Goal: Task Accomplishment & Management: Complete application form

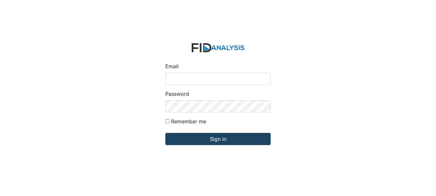
type input "fgraham@Lifeincorporated.com"
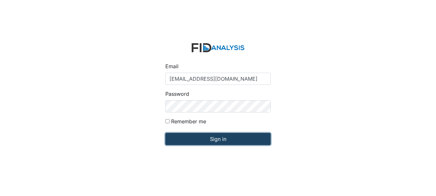
click at [208, 138] on input "Sign in" at bounding box center [217, 139] width 105 height 12
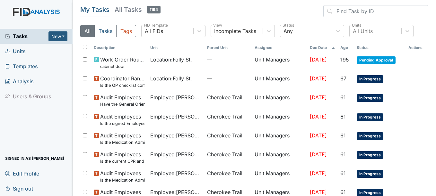
click at [16, 53] on span "Units" at bounding box center [15, 52] width 21 height 10
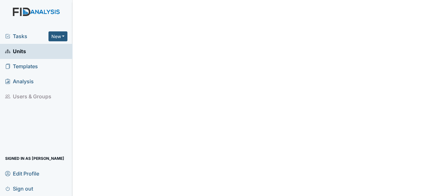
click at [17, 50] on span "Units" at bounding box center [15, 52] width 21 height 10
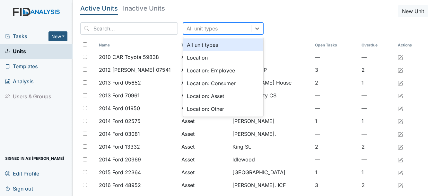
click at [197, 28] on div "All unit types" at bounding box center [201, 29] width 31 height 8
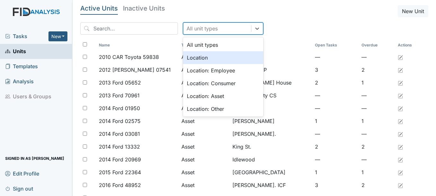
click at [193, 56] on div "Location" at bounding box center [223, 57] width 80 height 13
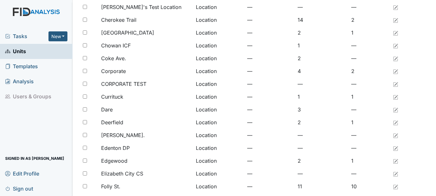
scroll to position [96, 0]
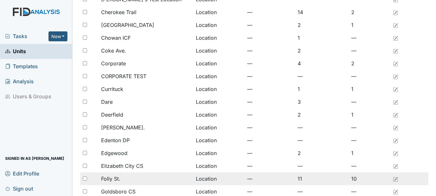
click at [115, 180] on span "Folly St." at bounding box center [110, 179] width 19 height 8
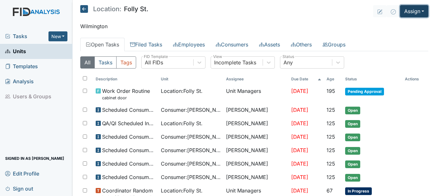
click at [412, 9] on button "Assign" at bounding box center [414, 11] width 28 height 12
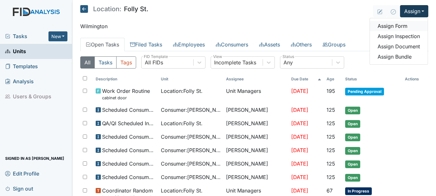
click at [397, 27] on link "Assign Form" at bounding box center [399, 26] width 58 height 10
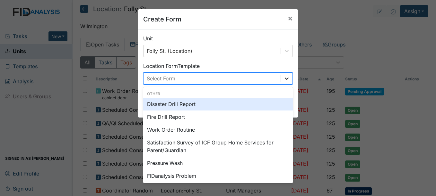
click at [284, 79] on icon at bounding box center [286, 78] width 6 height 6
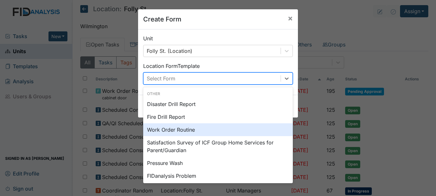
click at [191, 127] on div "Work Order Routine" at bounding box center [218, 130] width 150 height 13
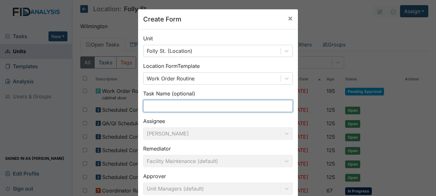
click at [194, 108] on input "text" at bounding box center [218, 106] width 150 height 12
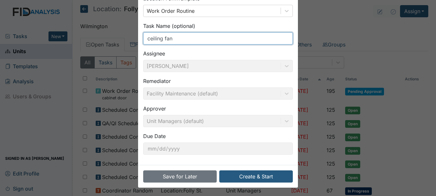
scroll to position [69, 0]
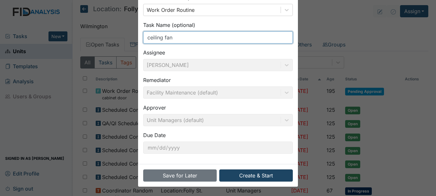
type input "ceiling fan"
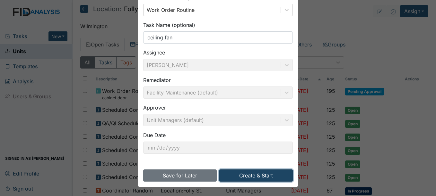
click at [267, 177] on button "Create & Start" at bounding box center [256, 176] width 74 height 12
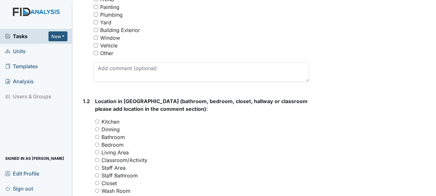
scroll to position [193, 0]
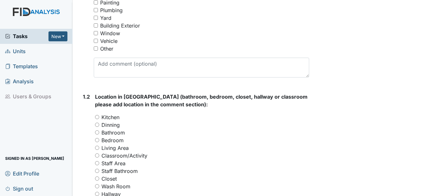
click at [97, 51] on input "Other" at bounding box center [96, 49] width 4 height 4
checkbox input "true"
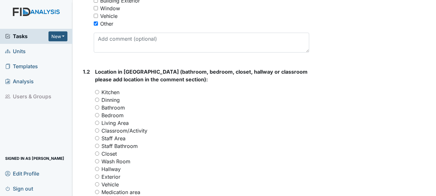
scroll to position [257, 0]
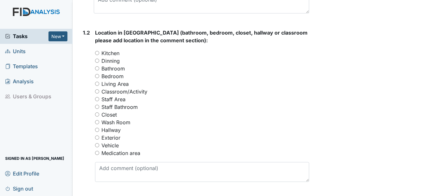
click at [98, 78] on input "Bedroom" at bounding box center [97, 76] width 4 height 4
radio input "true"
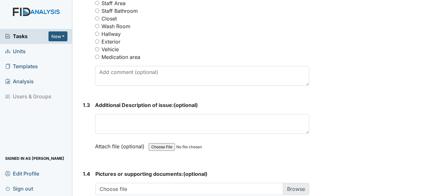
scroll to position [385, 0]
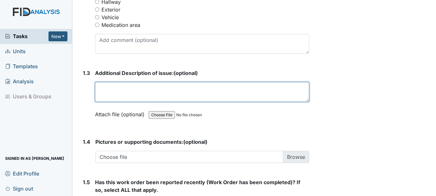
click at [134, 98] on textarea at bounding box center [202, 92] width 214 height 20
click at [130, 91] on textarea "Need a ceilinbg fan put up in" at bounding box center [202, 92] width 214 height 20
click at [195, 102] on textarea "Need a ceiling fan put up in" at bounding box center [202, 92] width 214 height 20
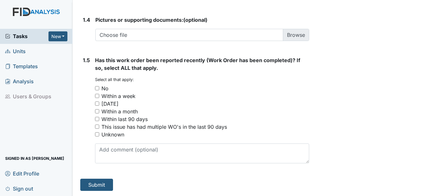
scroll to position [515, 0]
type textarea "Need a ceiling fan put up in bd #1"
click at [98, 89] on input "No" at bounding box center [97, 88] width 4 height 4
checkbox input "true"
click at [92, 186] on button "Submit" at bounding box center [96, 185] width 33 height 12
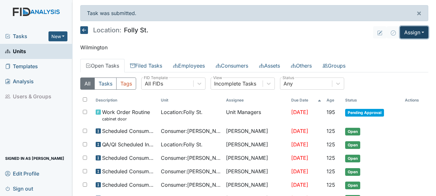
click at [416, 36] on button "Assign" at bounding box center [414, 32] width 28 height 12
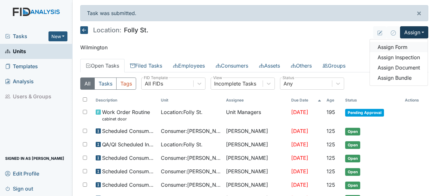
click at [403, 44] on link "Assign Form" at bounding box center [399, 47] width 58 height 10
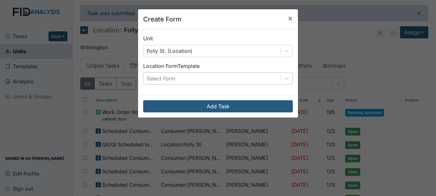
click at [234, 76] on div "Select Form" at bounding box center [211, 79] width 137 height 12
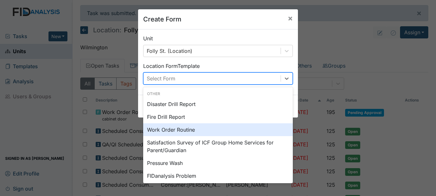
click at [167, 131] on div "Work Order Routine" at bounding box center [218, 130] width 150 height 13
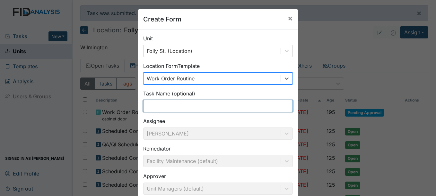
click at [176, 110] on input "text" at bounding box center [218, 106] width 150 height 12
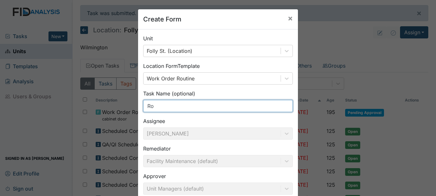
type input "R"
type input "c"
type input "Clean Roof"
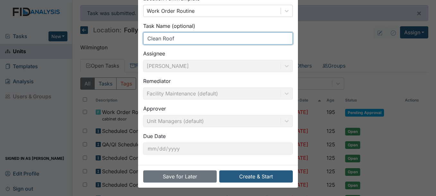
scroll to position [69, 0]
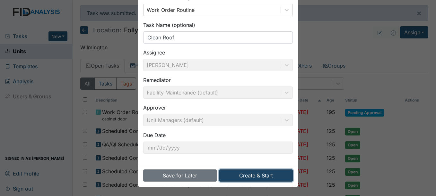
click at [265, 173] on button "Create & Start" at bounding box center [256, 176] width 74 height 12
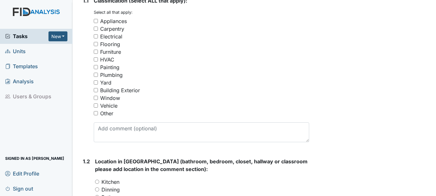
scroll to position [128, 0]
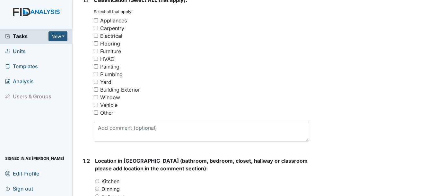
click at [95, 115] on input "Other" at bounding box center [96, 113] width 4 height 4
checkbox input "true"
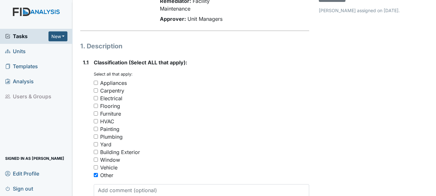
scroll to position [0, 0]
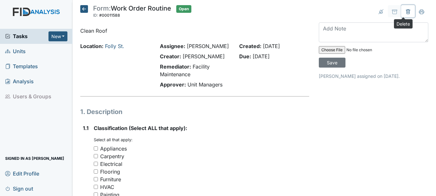
click at [406, 11] on icon at bounding box center [408, 11] width 4 height 5
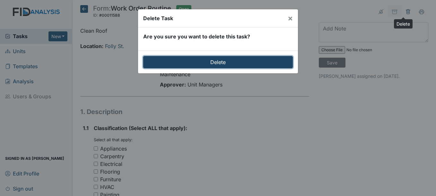
click at [233, 64] on input "Delete" at bounding box center [218, 62] width 150 height 12
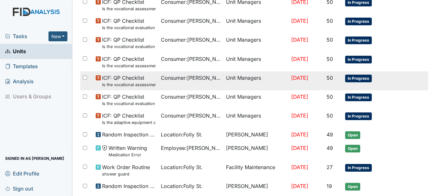
scroll to position [457, 0]
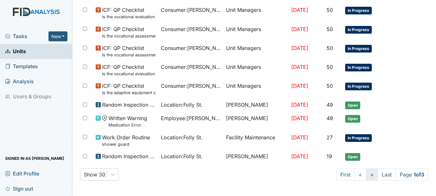
click at [366, 173] on link ">" at bounding box center [372, 175] width 12 height 12
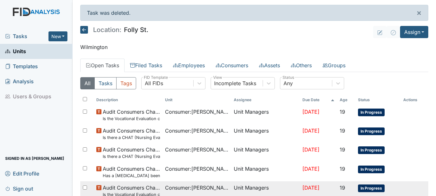
scroll to position [0, 0]
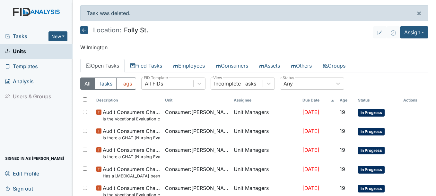
click at [107, 64] on link "Open Tasks" at bounding box center [102, 65] width 44 height 13
click at [411, 31] on button "Assign" at bounding box center [414, 32] width 28 height 12
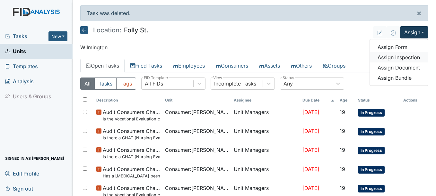
click at [402, 56] on link "Assign Inspection" at bounding box center [399, 57] width 58 height 10
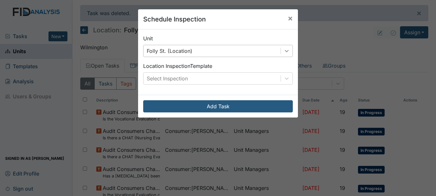
click at [288, 52] on div at bounding box center [287, 51] width 12 height 12
click at [325, 23] on div "Schedule Inspection × Unit Folly St. (Location) Location Inspection Template Se…" at bounding box center [218, 98] width 436 height 196
click at [287, 75] on div at bounding box center [287, 79] width 12 height 12
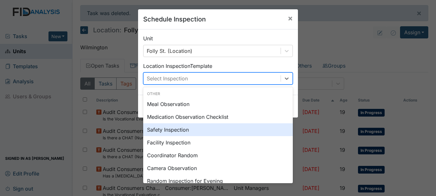
click at [168, 130] on div "Safety Inspection" at bounding box center [218, 130] width 150 height 13
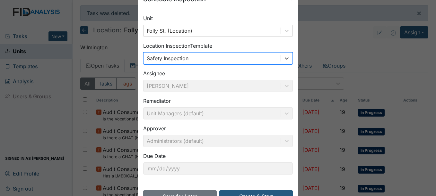
scroll to position [41, 0]
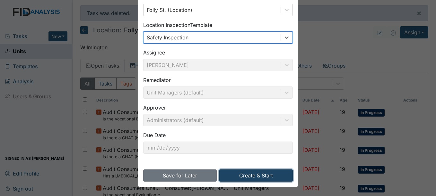
click at [257, 174] on button "Create & Start" at bounding box center [256, 176] width 74 height 12
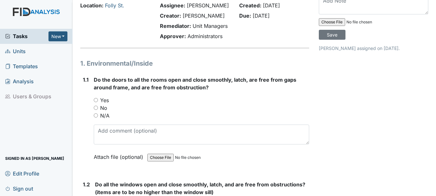
scroll to position [64, 0]
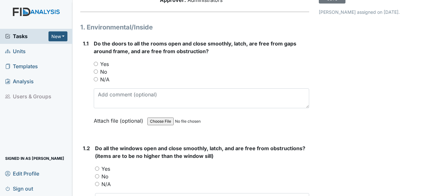
click at [93, 72] on div "1.1 Do the doors to all the rooms open and close smoothly, latch, are free from…" at bounding box center [194, 87] width 229 height 95
click at [96, 66] on input "Yes" at bounding box center [96, 64] width 4 height 4
radio input "true"
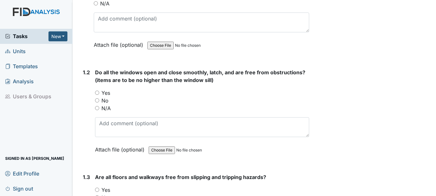
scroll to position [160, 0]
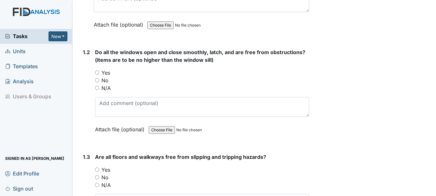
click at [97, 75] on input "Yes" at bounding box center [97, 73] width 4 height 4
radio input "true"
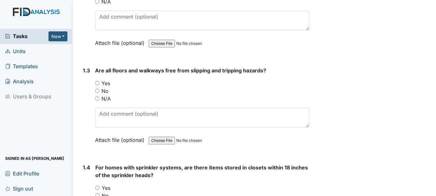
scroll to position [257, 0]
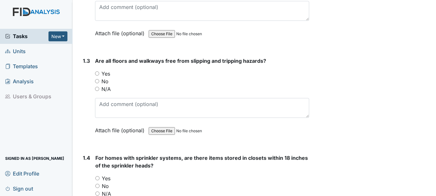
click at [97, 76] on input "Yes" at bounding box center [97, 74] width 4 height 4
radio input "true"
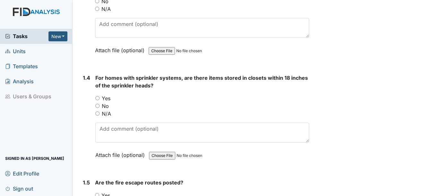
scroll to position [353, 0]
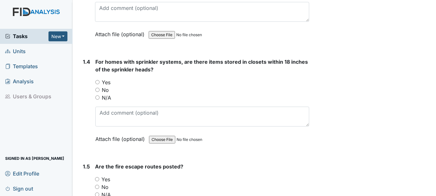
click at [97, 84] on input "Yes" at bounding box center [97, 82] width 4 height 4
radio input "true"
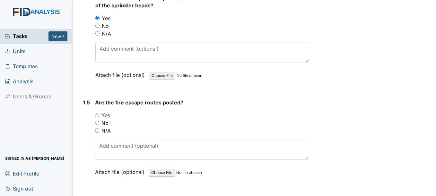
scroll to position [449, 0]
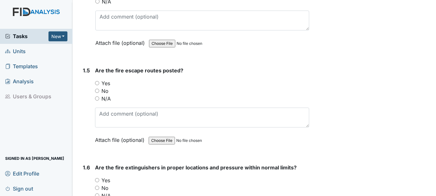
click at [98, 85] on input "Yes" at bounding box center [97, 83] width 4 height 4
radio input "true"
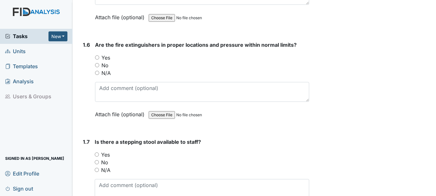
scroll to position [578, 0]
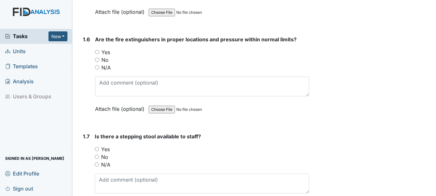
click at [97, 54] on input "Yes" at bounding box center [97, 52] width 4 height 4
radio input "true"
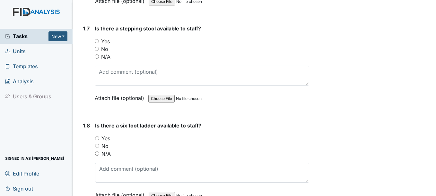
scroll to position [674, 0]
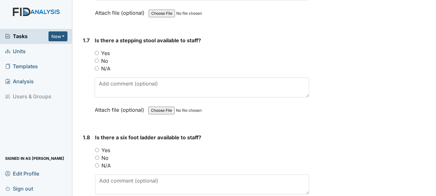
click at [97, 55] on input "Yes" at bounding box center [97, 53] width 4 height 4
radio input "true"
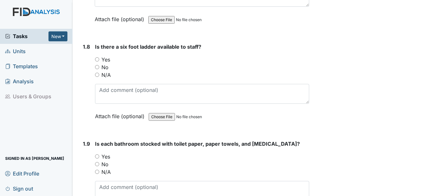
scroll to position [770, 0]
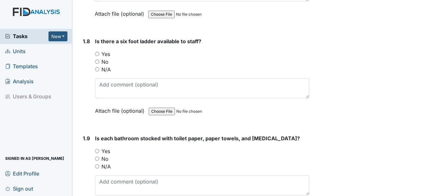
click at [96, 72] on input "N/A" at bounding box center [97, 69] width 4 height 4
radio input "true"
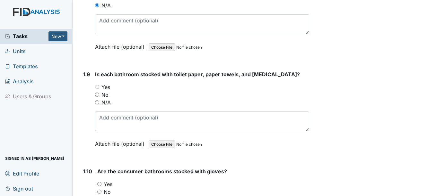
click at [96, 89] on input "Yes" at bounding box center [97, 87] width 4 height 4
radio input "true"
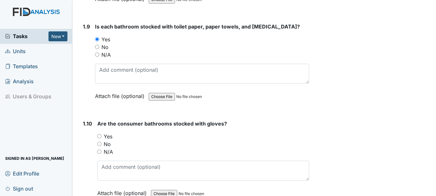
scroll to position [963, 0]
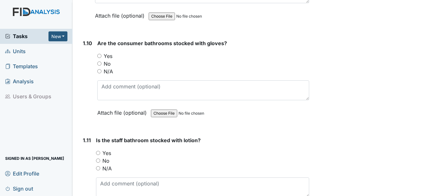
click at [96, 62] on div "1.10 Are the consumer bathrooms stocked with gloves? You must select one of the…" at bounding box center [194, 82] width 229 height 87
click at [101, 58] on input "Yes" at bounding box center [99, 56] width 4 height 4
radio input "true"
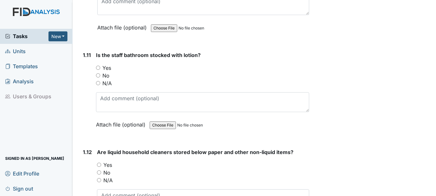
scroll to position [1059, 0]
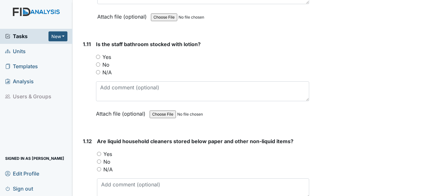
click at [100, 59] on input "Yes" at bounding box center [98, 57] width 4 height 4
radio input "true"
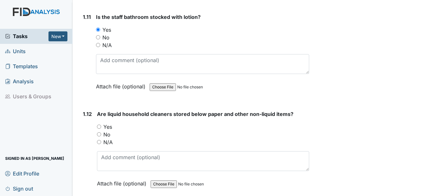
scroll to position [1123, 0]
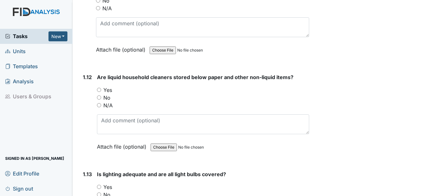
click at [100, 92] on input "Yes" at bounding box center [99, 90] width 4 height 4
radio input "true"
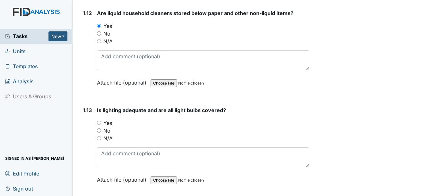
scroll to position [1220, 0]
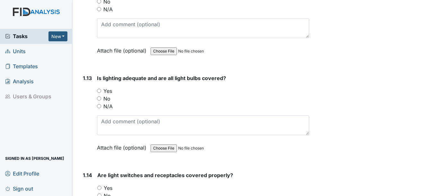
click at [98, 95] on div "Yes" at bounding box center [203, 91] width 212 height 8
click at [101, 103] on div "You must select one of the below options. Yes No N/A" at bounding box center [203, 98] width 212 height 23
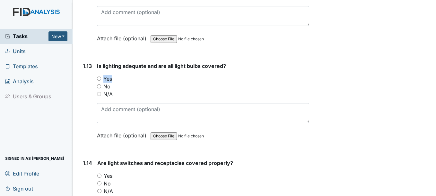
scroll to position [1252, 0]
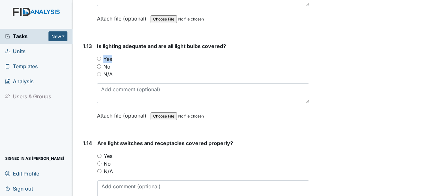
click at [100, 61] on input "Yes" at bounding box center [99, 59] width 4 height 4
radio input "true"
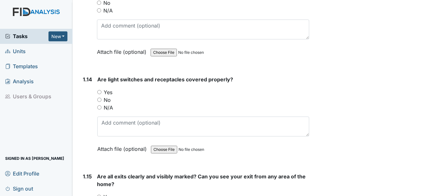
scroll to position [1316, 0]
click at [100, 94] on input "Yes" at bounding box center [99, 92] width 4 height 4
radio input "true"
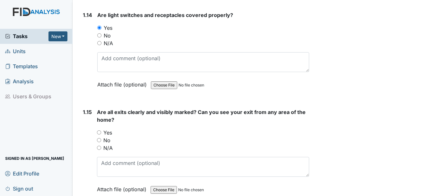
scroll to position [1412, 0]
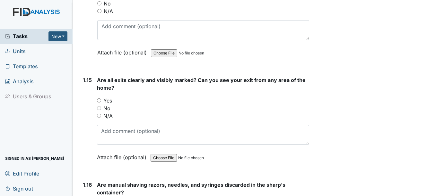
click at [98, 103] on input "Yes" at bounding box center [99, 101] width 4 height 4
radio input "true"
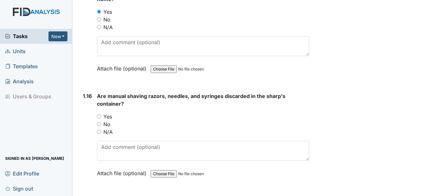
scroll to position [1509, 0]
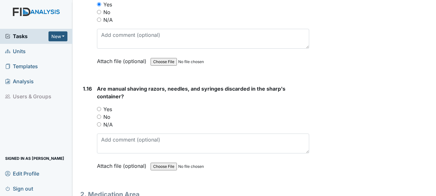
click at [99, 111] on input "Yes" at bounding box center [99, 109] width 4 height 4
radio input "true"
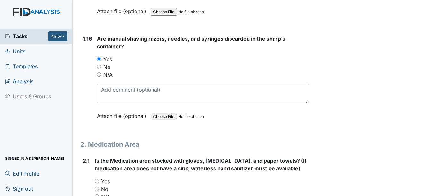
scroll to position [1605, 0]
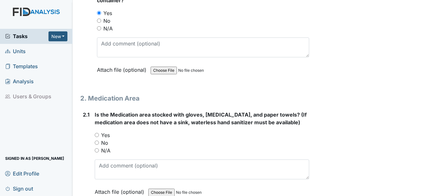
click at [95, 137] on input "Yes" at bounding box center [97, 135] width 4 height 4
radio input "true"
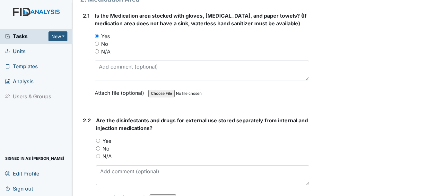
scroll to position [1701, 0]
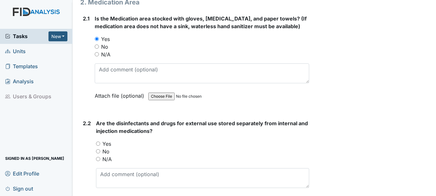
click at [98, 146] on input "Yes" at bounding box center [98, 144] width 4 height 4
radio input "true"
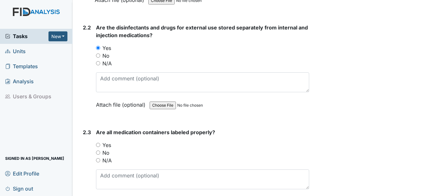
scroll to position [1798, 0]
click at [99, 149] on div "Yes" at bounding box center [202, 145] width 213 height 8
click at [99, 147] on input "Yes" at bounding box center [98, 145] width 4 height 4
radio input "true"
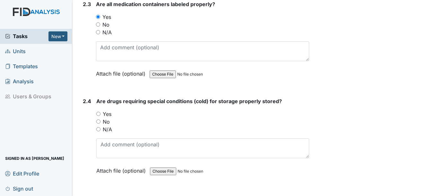
scroll to position [1926, 0]
click at [100, 116] on input "Yes" at bounding box center [98, 114] width 4 height 4
radio input "true"
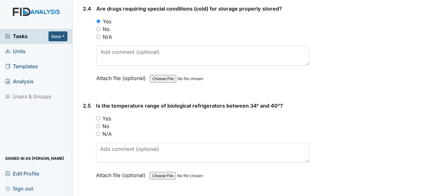
scroll to position [2022, 0]
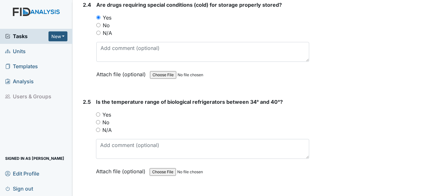
click at [100, 119] on div "Yes" at bounding box center [202, 115] width 213 height 8
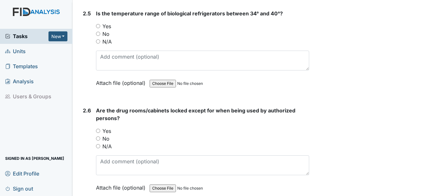
scroll to position [2119, 0]
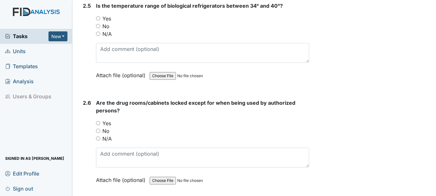
click at [100, 123] on div "Are the drug rooms/cabinets locked except for when being used by authorized per…" at bounding box center [202, 144] width 213 height 90
click at [97, 126] on input "Yes" at bounding box center [98, 123] width 4 height 4
radio input "true"
click at [97, 126] on input "Yes" at bounding box center [98, 123] width 4 height 4
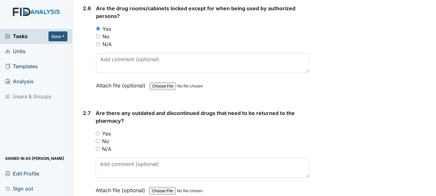
scroll to position [2215, 0]
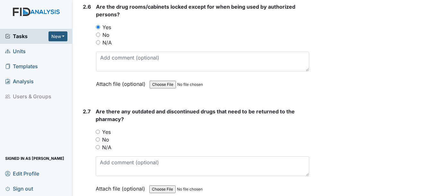
click at [96, 134] on input "Yes" at bounding box center [98, 132] width 4 height 4
radio input "true"
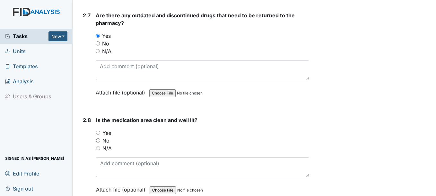
click at [96, 135] on input "Yes" at bounding box center [98, 133] width 4 height 4
radio input "true"
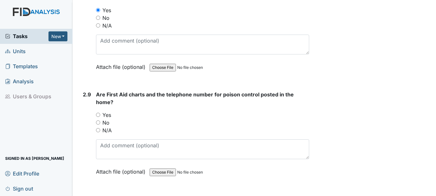
scroll to position [2440, 0]
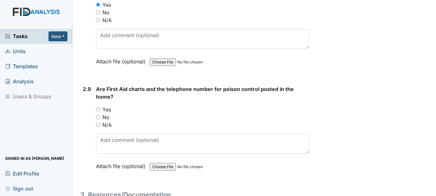
click at [99, 112] on input "Yes" at bounding box center [98, 110] width 4 height 4
radio input "true"
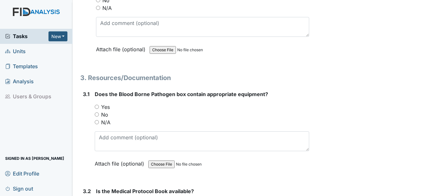
scroll to position [2568, 0]
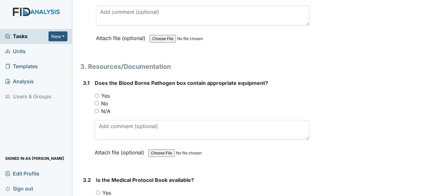
click at [97, 100] on div "Yes" at bounding box center [202, 96] width 214 height 8
click at [97, 98] on input "Yes" at bounding box center [97, 96] width 4 height 4
radio input "true"
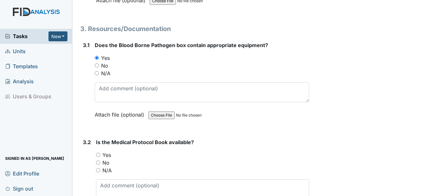
scroll to position [2664, 0]
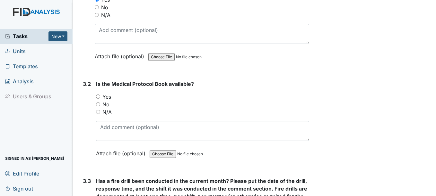
click at [97, 99] on input "Yes" at bounding box center [98, 97] width 4 height 4
radio input "true"
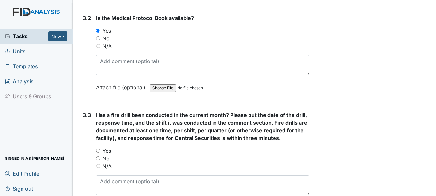
scroll to position [2761, 0]
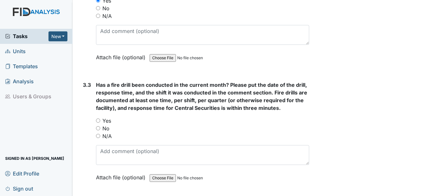
click at [99, 123] on input "Yes" at bounding box center [98, 121] width 4 height 4
radio input "true"
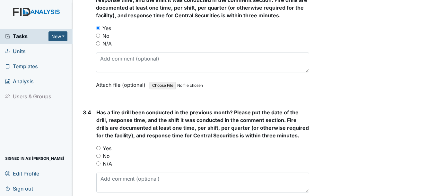
scroll to position [2857, 0]
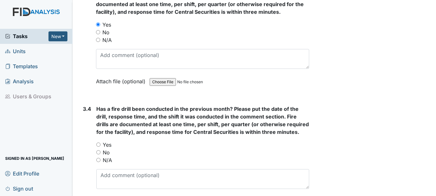
click at [98, 147] on input "Yes" at bounding box center [98, 145] width 4 height 4
radio input "true"
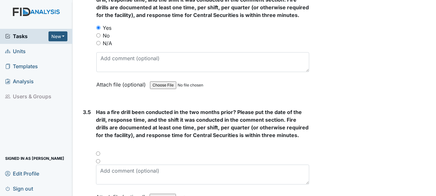
scroll to position [2985, 0]
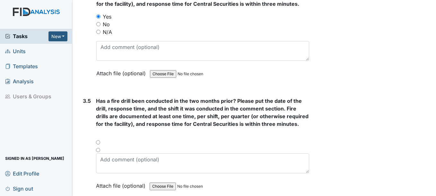
click at [97, 149] on div at bounding box center [202, 145] width 213 height 8
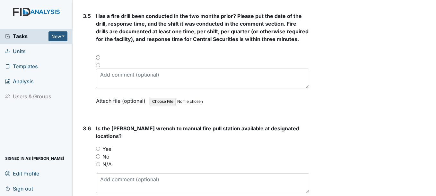
scroll to position [3081, 0]
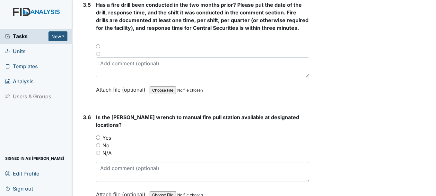
click at [97, 138] on input "Yes" at bounding box center [98, 138] width 4 height 4
radio input "true"
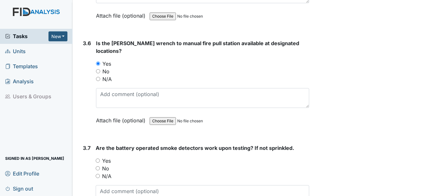
scroll to position [3178, 0]
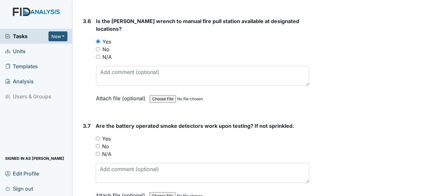
click at [100, 138] on div "Yes" at bounding box center [202, 139] width 213 height 8
click at [99, 138] on input "Yes" at bounding box center [98, 139] width 4 height 4
radio input "true"
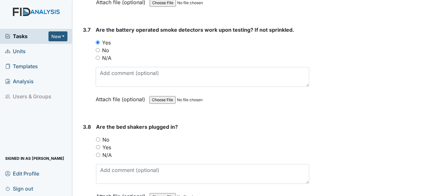
scroll to position [3306, 0]
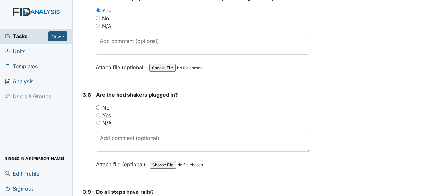
click at [98, 108] on input "No" at bounding box center [98, 108] width 4 height 4
radio input "true"
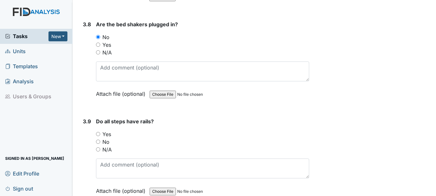
scroll to position [3402, 0]
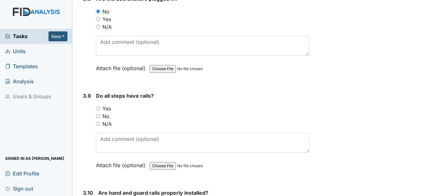
click at [98, 108] on input "Yes" at bounding box center [98, 109] width 4 height 4
radio input "true"
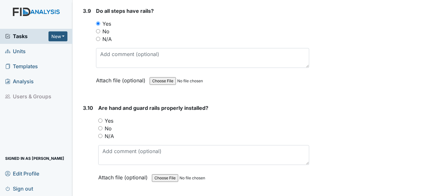
scroll to position [3499, 0]
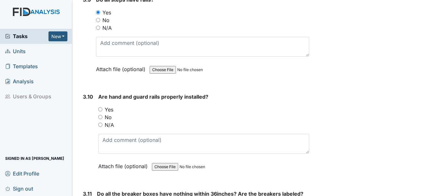
click at [98, 108] on input "Yes" at bounding box center [100, 110] width 4 height 4
radio input "true"
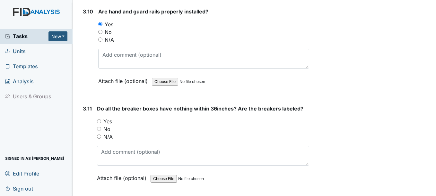
scroll to position [3595, 0]
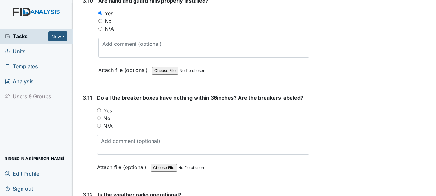
click at [99, 110] on input "Yes" at bounding box center [99, 110] width 4 height 4
radio input "true"
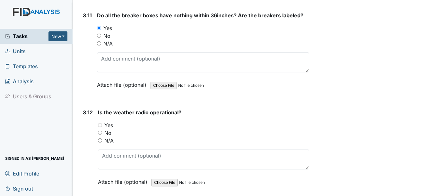
scroll to position [3691, 0]
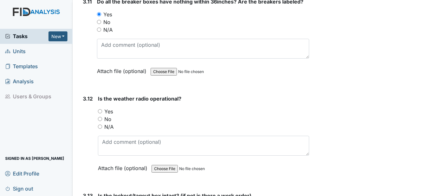
click at [99, 110] on input "Yes" at bounding box center [100, 111] width 4 height 4
radio input "true"
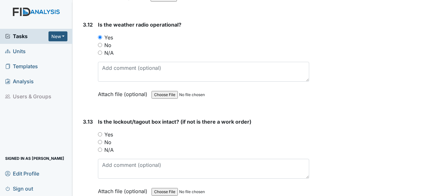
scroll to position [3788, 0]
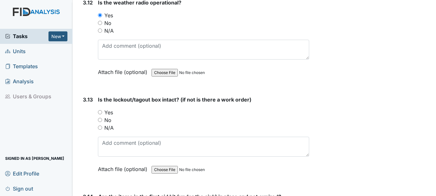
click at [99, 111] on input "Yes" at bounding box center [100, 112] width 4 height 4
radio input "true"
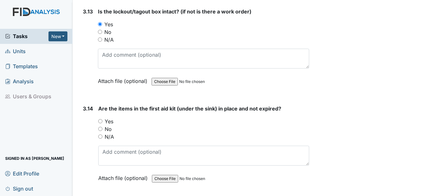
scroll to position [3884, 0]
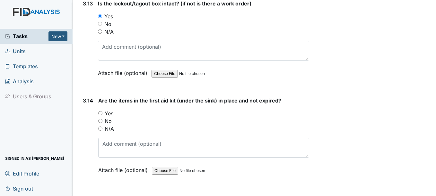
click at [99, 111] on div "Yes" at bounding box center [203, 114] width 211 height 8
click at [101, 114] on input "Yes" at bounding box center [100, 113] width 4 height 4
radio input "true"
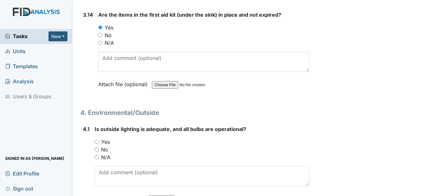
scroll to position [3980, 0]
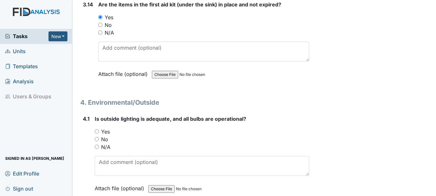
click at [100, 131] on div "Yes" at bounding box center [202, 132] width 214 height 8
click at [97, 132] on input "Yes" at bounding box center [97, 132] width 4 height 4
radio input "true"
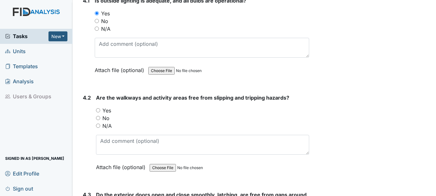
scroll to position [4109, 0]
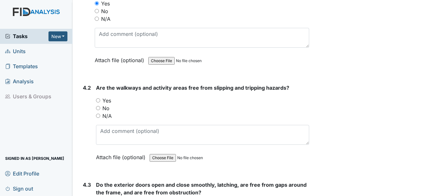
click at [99, 103] on div "Yes" at bounding box center [202, 101] width 213 height 8
click at [99, 102] on input "Yes" at bounding box center [98, 101] width 4 height 4
radio input "true"
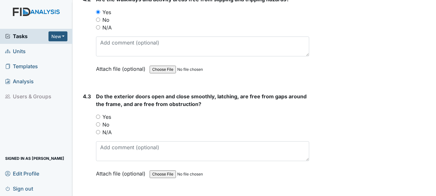
scroll to position [4205, 0]
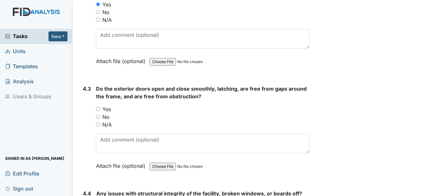
click at [99, 108] on input "Yes" at bounding box center [98, 109] width 4 height 4
radio input "true"
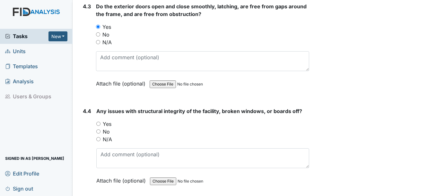
scroll to position [4301, 0]
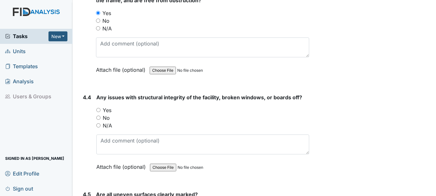
click at [99, 108] on input "Yes" at bounding box center [98, 110] width 4 height 4
radio input "true"
click at [101, 119] on div "No" at bounding box center [202, 118] width 212 height 8
click at [100, 117] on input "No" at bounding box center [98, 118] width 4 height 4
radio input "true"
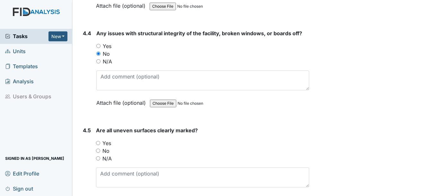
scroll to position [4398, 0]
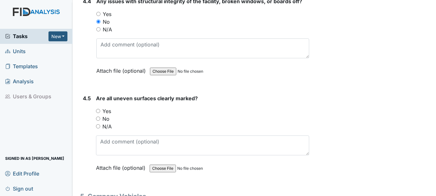
click at [100, 117] on input "No" at bounding box center [98, 119] width 4 height 4
radio input "true"
click at [100, 112] on input "Yes" at bounding box center [98, 111] width 4 height 4
radio input "true"
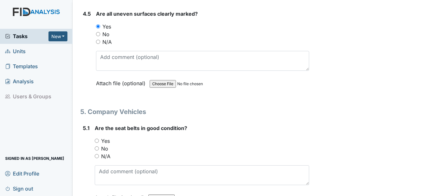
scroll to position [4494, 0]
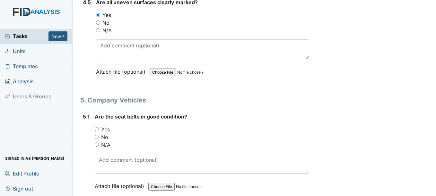
click at [98, 129] on input "Yes" at bounding box center [97, 129] width 4 height 4
radio input "true"
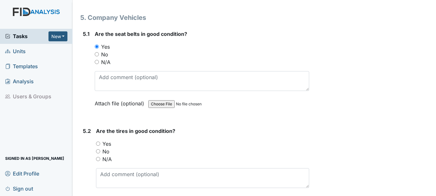
scroll to position [4590, 0]
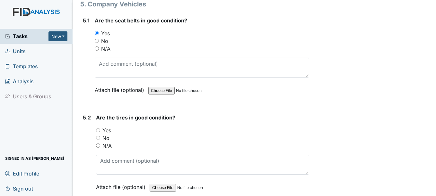
click at [99, 129] on input "Yes" at bounding box center [98, 130] width 4 height 4
radio input "true"
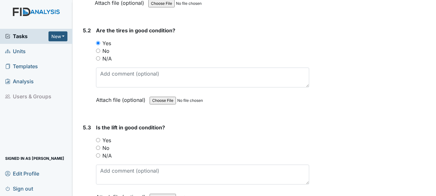
scroll to position [4686, 0]
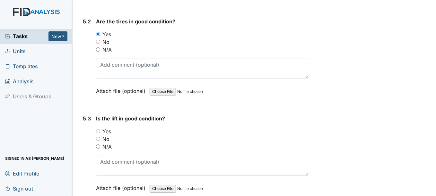
click at [100, 128] on div "Yes" at bounding box center [202, 132] width 213 height 8
click at [98, 131] on input "Yes" at bounding box center [98, 131] width 4 height 4
radio input "true"
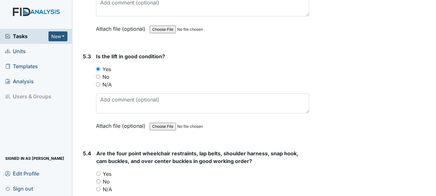
scroll to position [4783, 0]
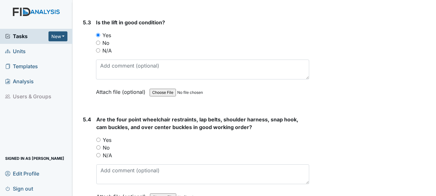
click at [98, 140] on input "Yes" at bounding box center [98, 140] width 4 height 4
radio input "true"
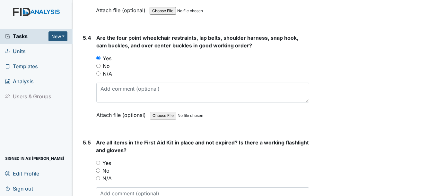
scroll to position [4879, 0]
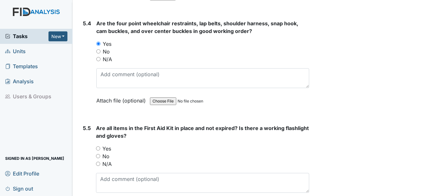
click at [99, 150] on input "Yes" at bounding box center [98, 149] width 4 height 4
radio input "true"
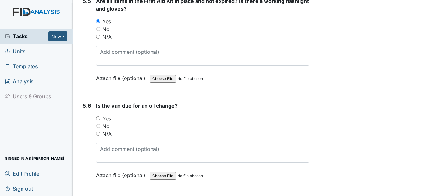
scroll to position [5007, 0]
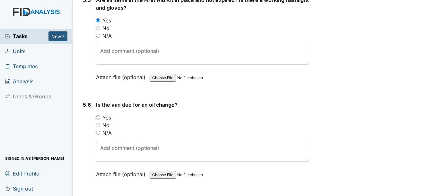
click at [98, 127] on input "No" at bounding box center [98, 125] width 4 height 4
radio input "true"
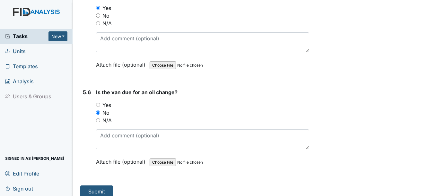
scroll to position [5027, 0]
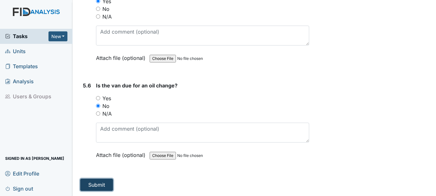
click at [105, 187] on button "Submit" at bounding box center [96, 185] width 33 height 12
